Goal: Information Seeking & Learning: Learn about a topic

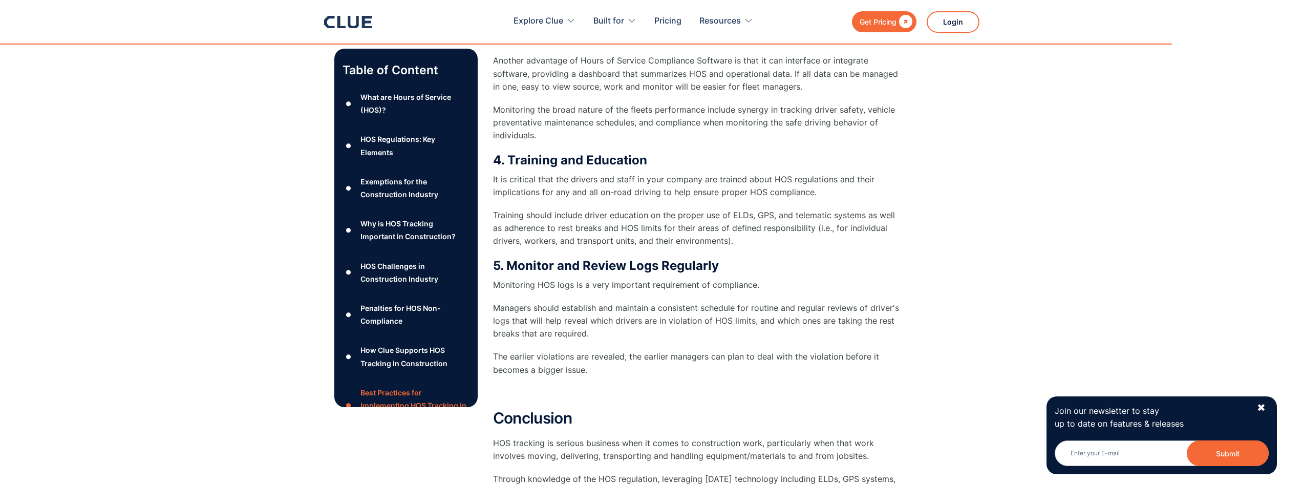
scroll to position [4352, 0]
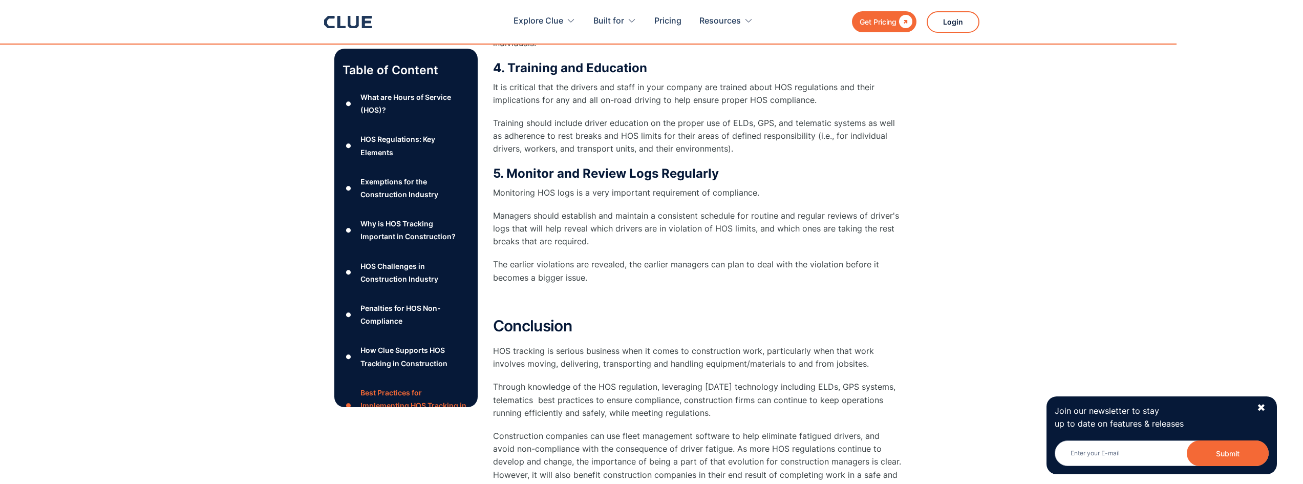
click at [398, 190] on div "Exemptions for the Construction Industry" at bounding box center [414, 188] width 109 height 26
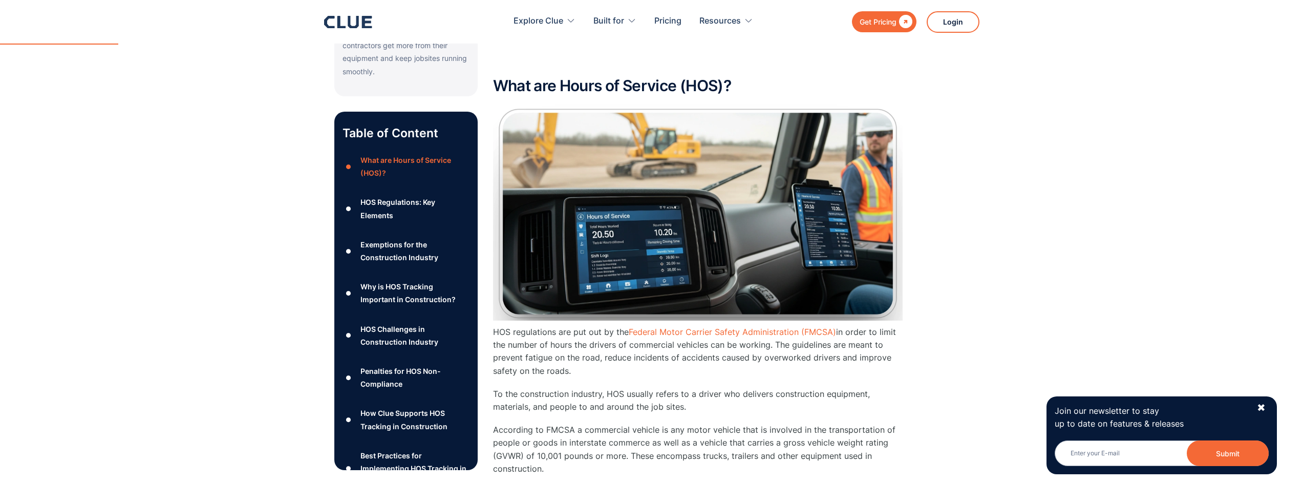
scroll to position [403, 0]
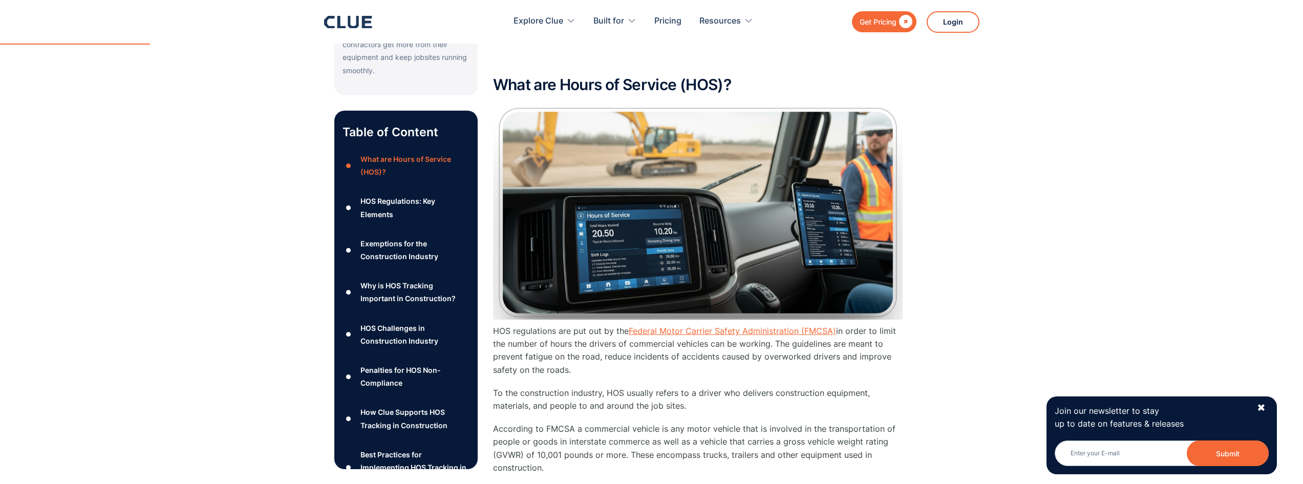
click at [787, 326] on link "Federal Motor Carrier Safety Administration (FMCSA)" at bounding box center [732, 331] width 207 height 10
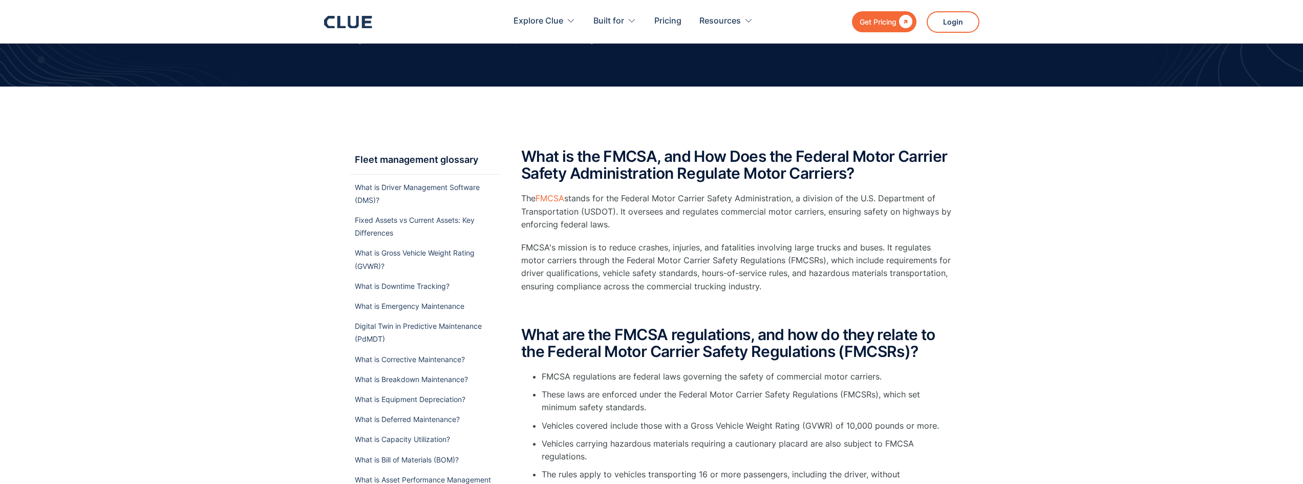
scroll to position [102, 0]
